Goal: Information Seeking & Learning: Find specific page/section

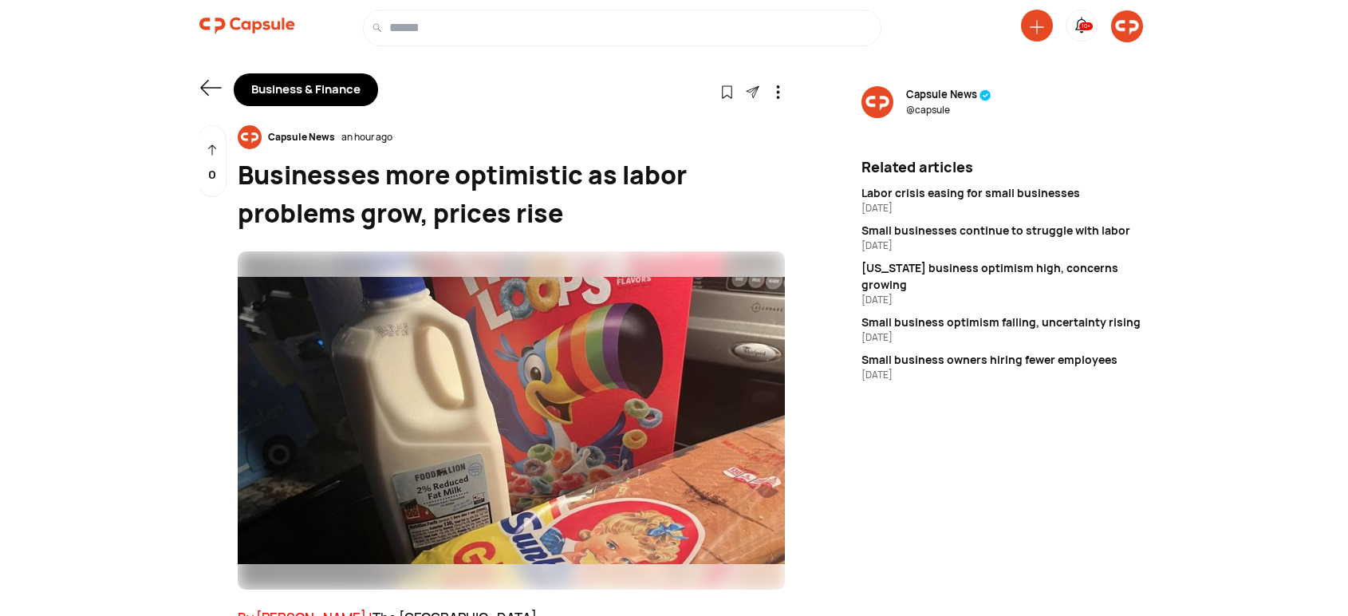
scroll to position [443, 0]
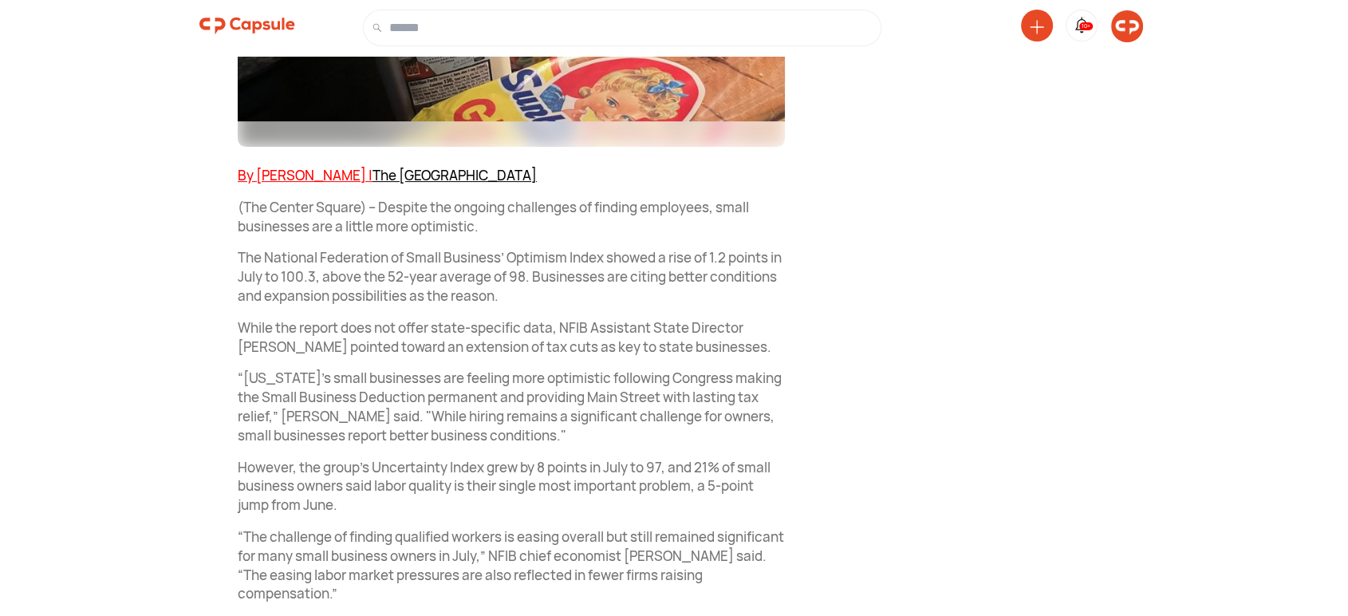
click at [1123, 22] on img at bounding box center [1127, 26] width 32 height 32
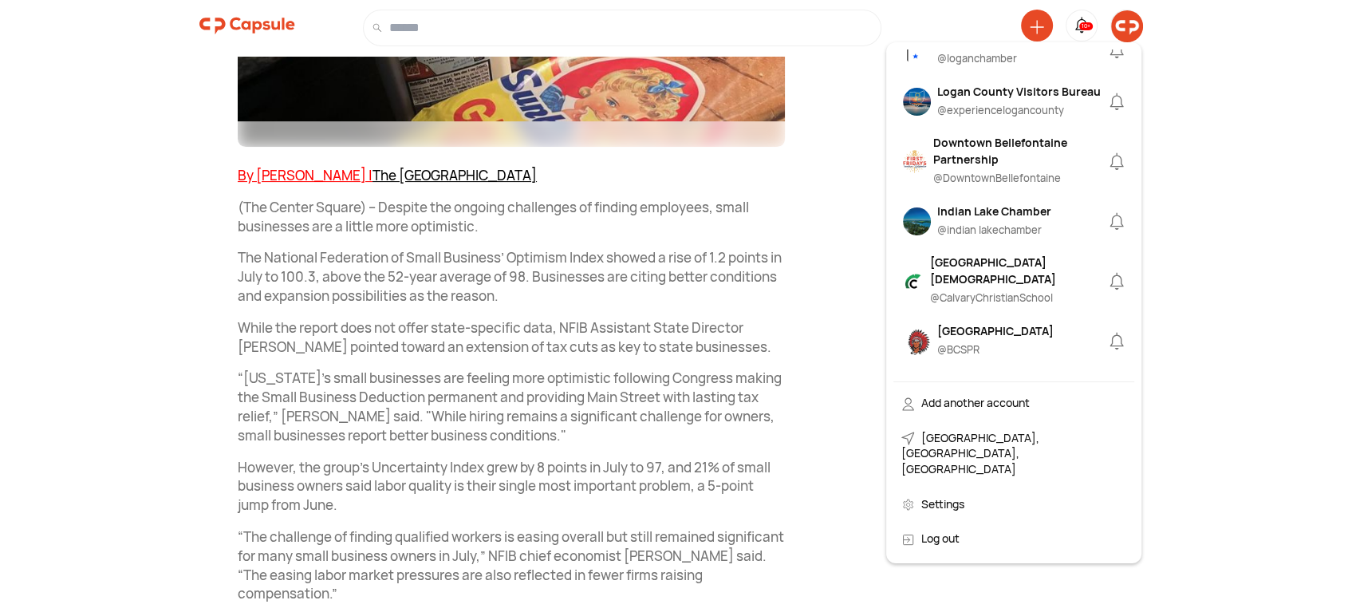
click at [973, 100] on div "Logan County Visitors Bureau" at bounding box center [1019, 91] width 164 height 17
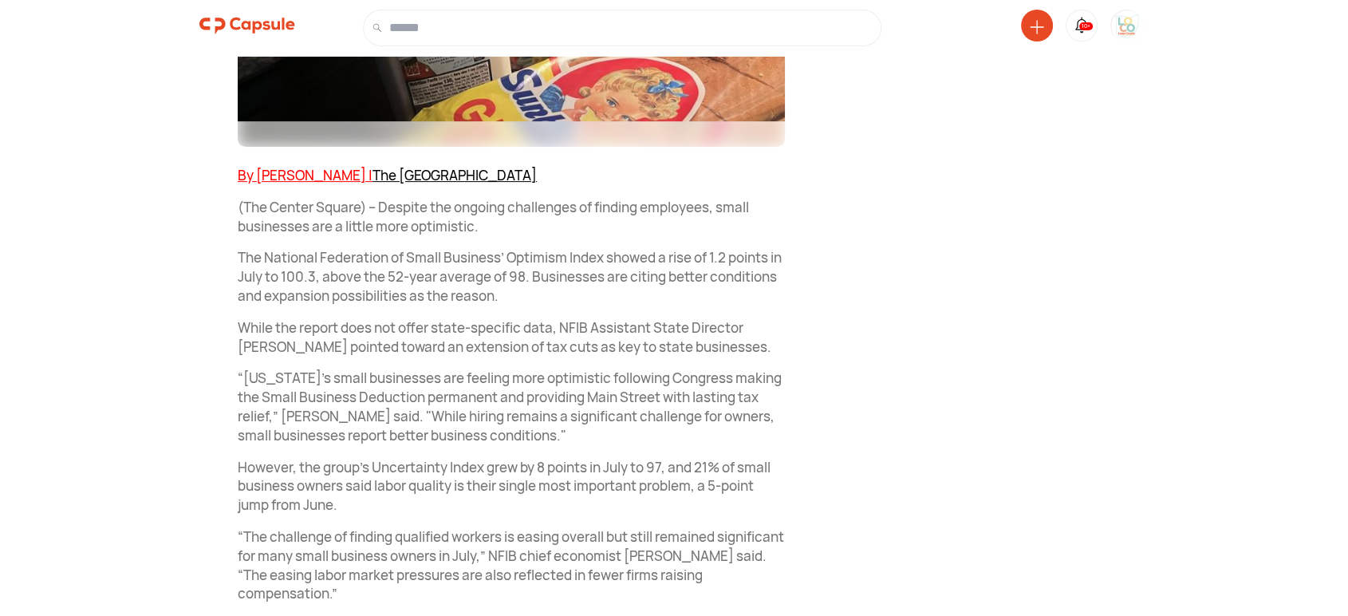
click at [1133, 25] on img at bounding box center [1127, 26] width 32 height 32
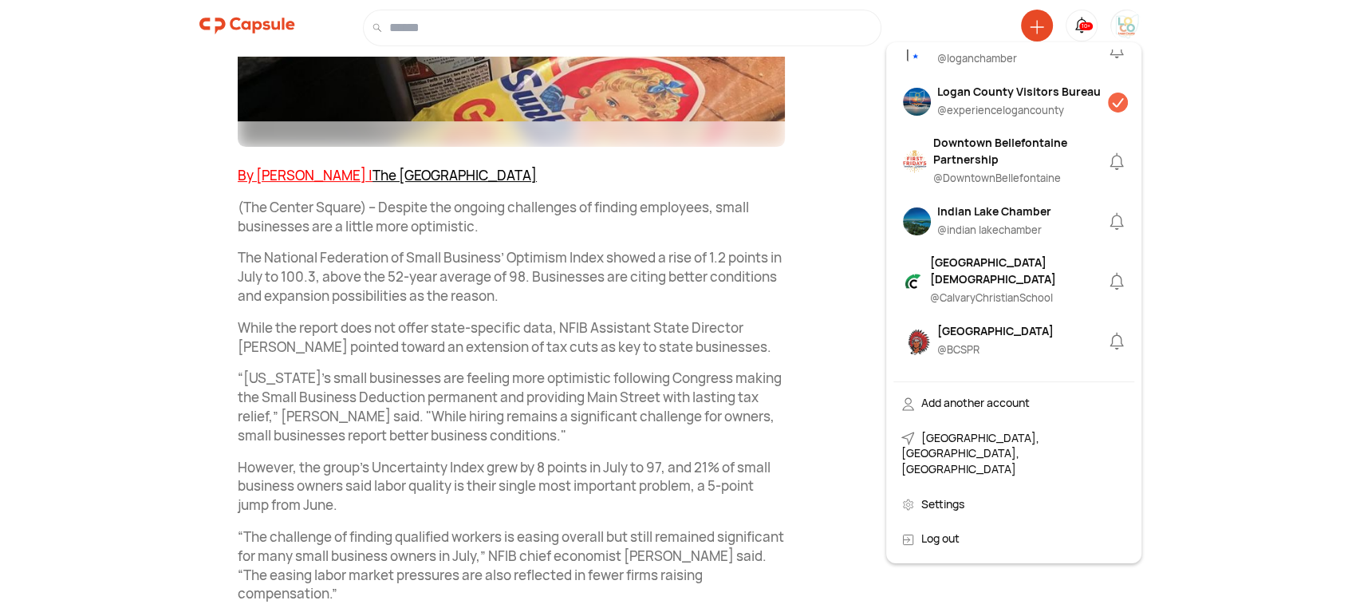
click at [1014, 100] on div "Logan County Visitors Bureau" at bounding box center [1019, 91] width 164 height 17
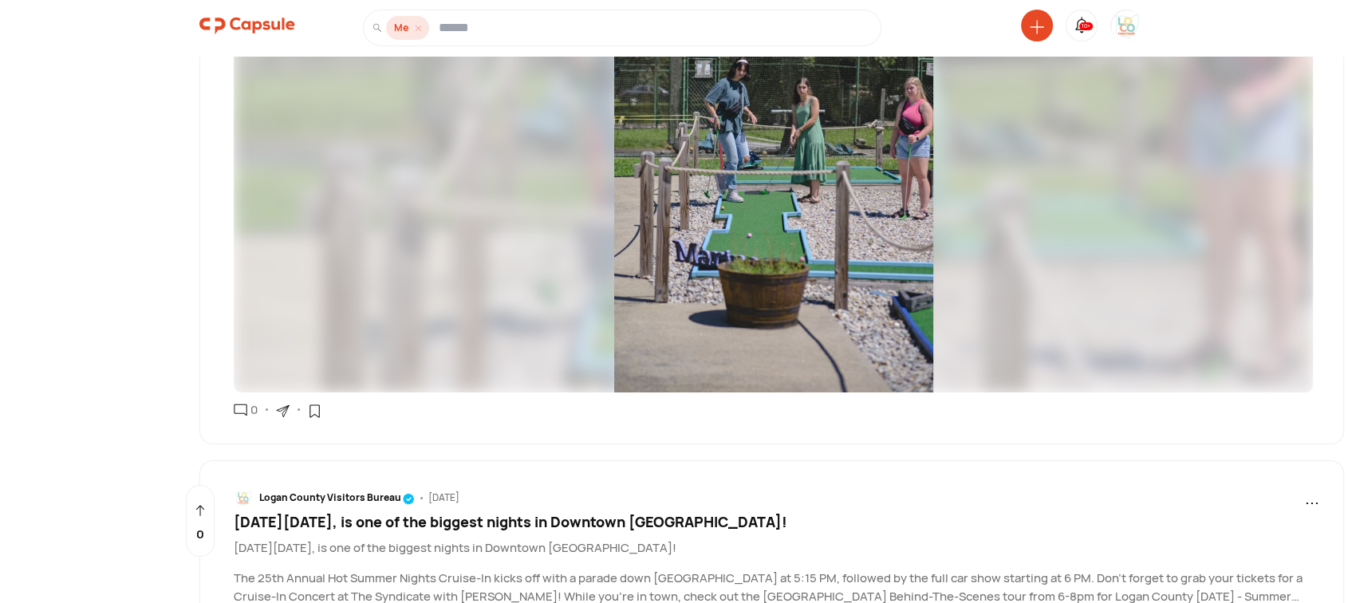
scroll to position [5317, 0]
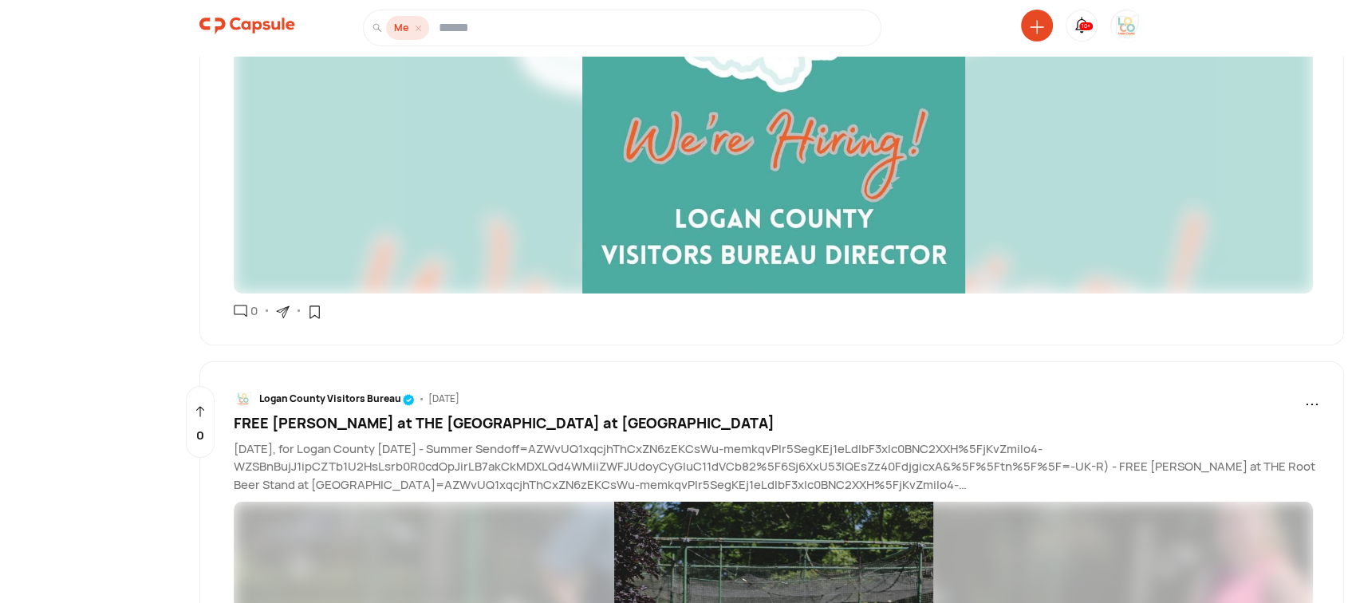
click at [763, 189] on img at bounding box center [773, 54] width 1079 height 479
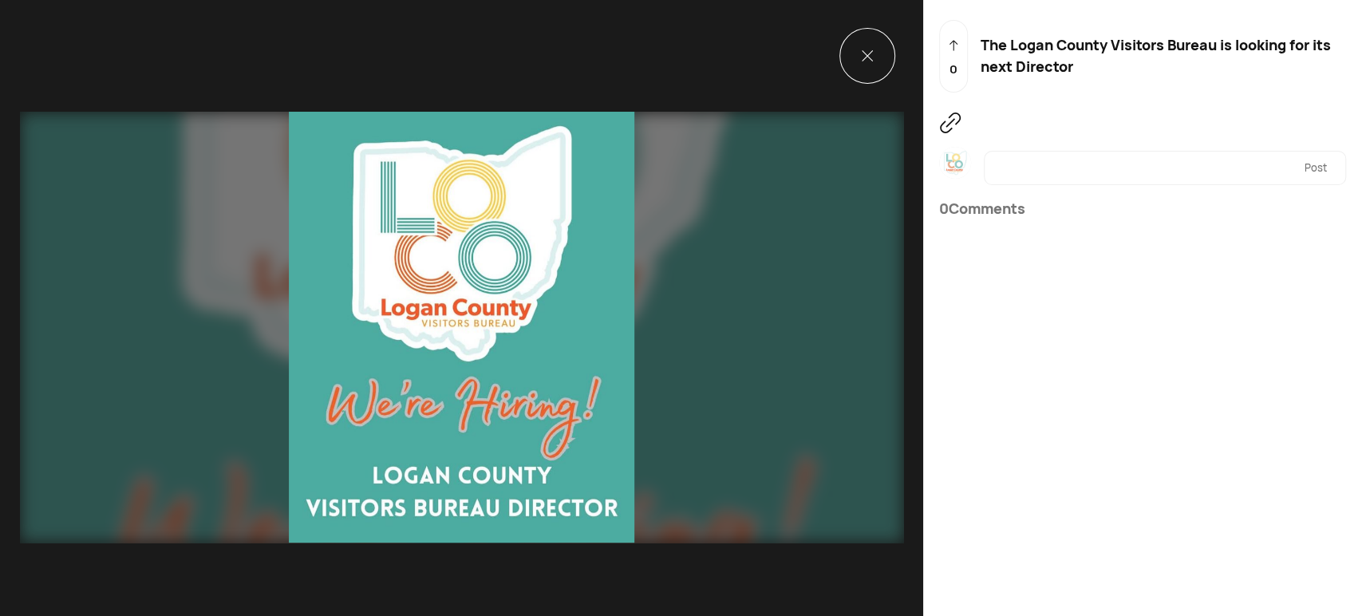
click at [861, 57] on icon at bounding box center [866, 55] width 10 height 10
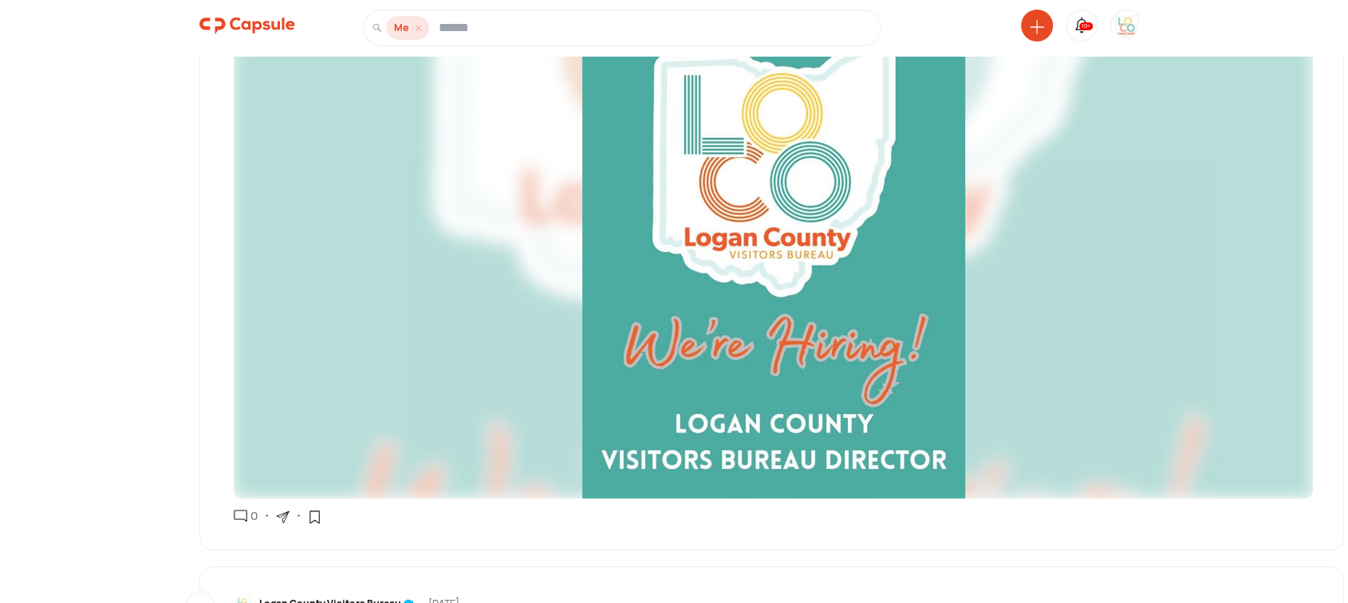
scroll to position [4874, 0]
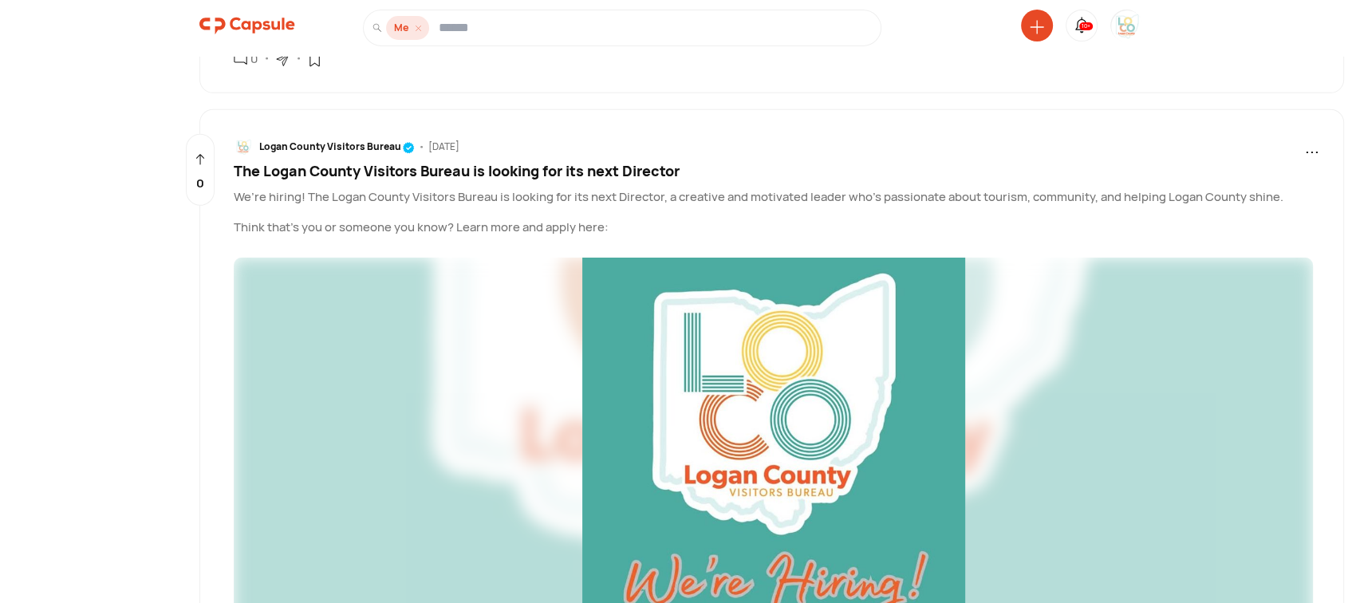
click at [516, 163] on span "The Logan County Visitors Bureau is looking for its next Director" at bounding box center [457, 170] width 446 height 19
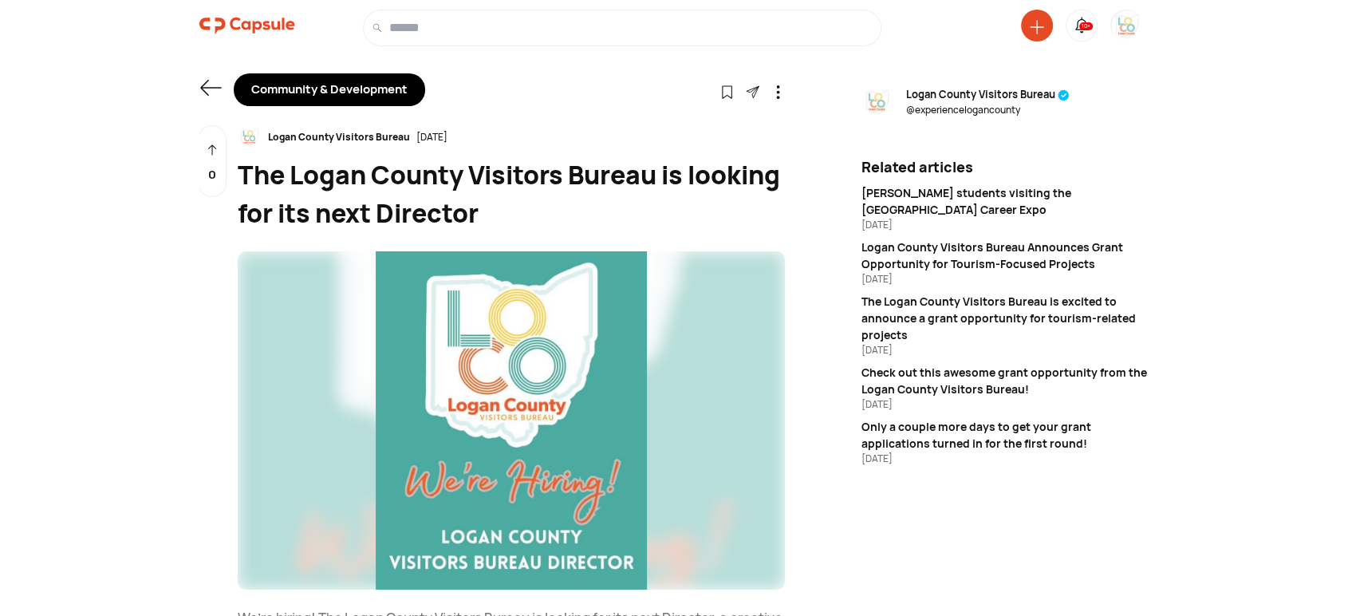
scroll to position [281, 0]
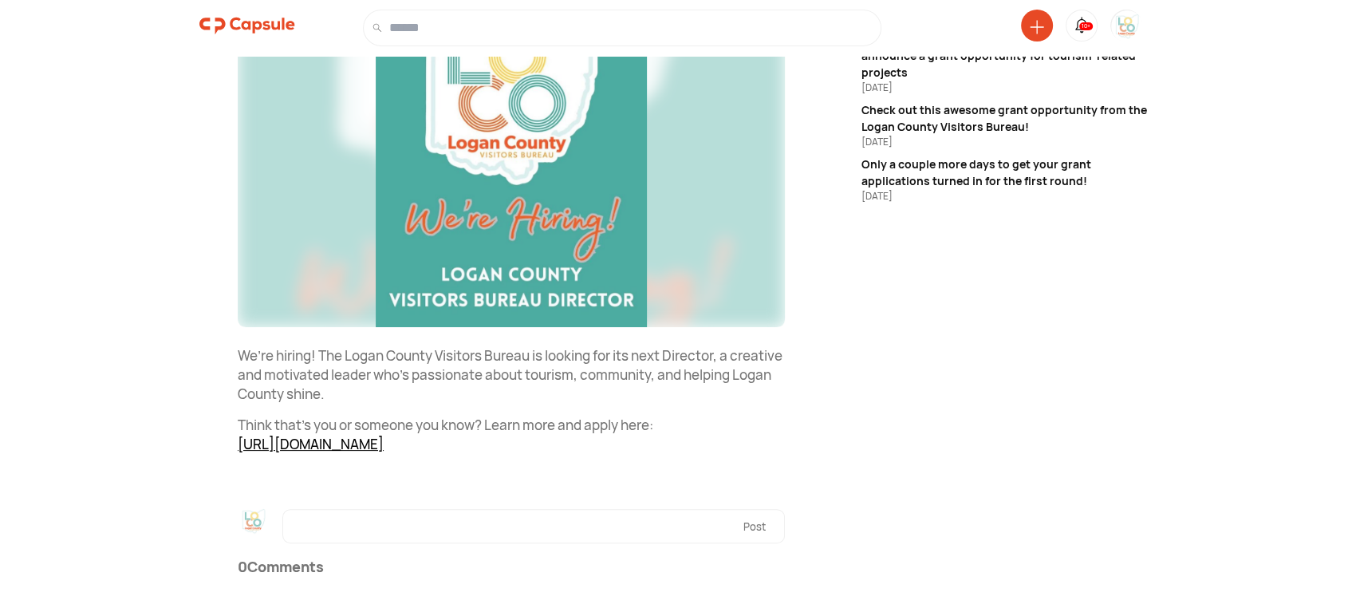
click at [384, 435] on link "[URL][DOMAIN_NAME]" at bounding box center [311, 444] width 146 height 18
